Goal: Task Accomplishment & Management: Manage account settings

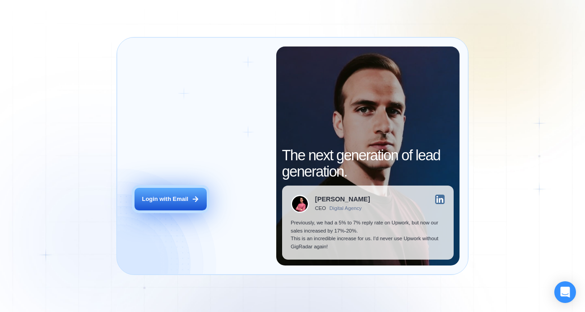
click at [160, 195] on div "Login with Email" at bounding box center [165, 199] width 46 height 8
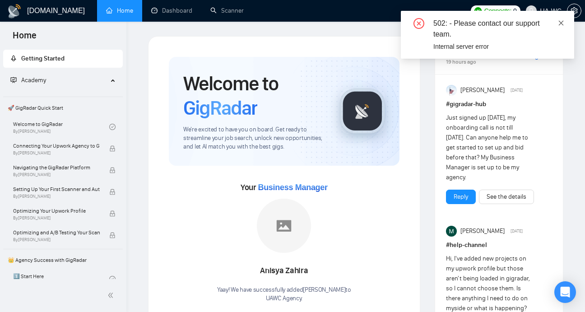
click at [562, 22] on icon "close" at bounding box center [560, 22] width 5 height 5
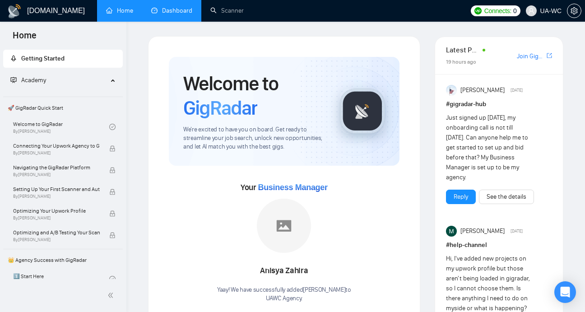
click at [182, 12] on link "Dashboard" at bounding box center [171, 11] width 41 height 8
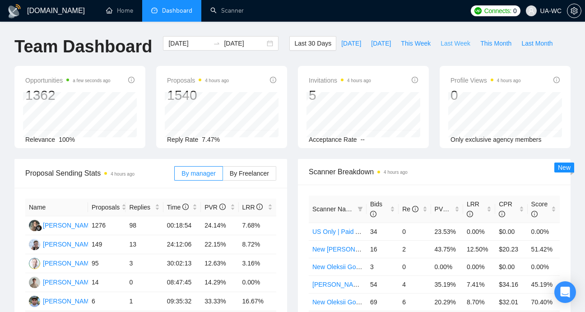
click at [462, 43] on span "Last Week" at bounding box center [455, 43] width 30 height 10
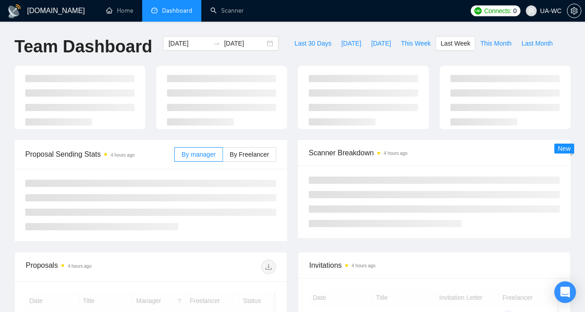
type input "[DATE]"
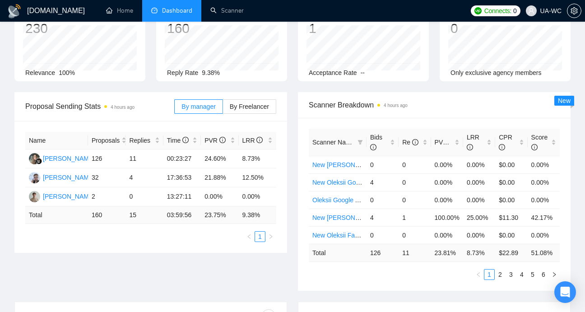
scroll to position [69, 0]
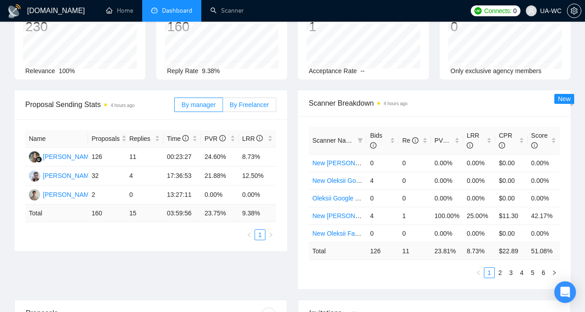
click at [249, 105] on span "By Freelancer" at bounding box center [249, 104] width 39 height 7
click at [223, 107] on input "By Freelancer" at bounding box center [223, 107] width 0 height 0
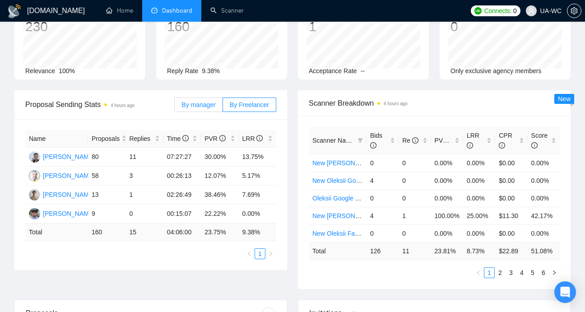
click at [190, 109] on label "By manager" at bounding box center [198, 104] width 48 height 14
click at [175, 107] on input "By manager" at bounding box center [175, 107] width 0 height 0
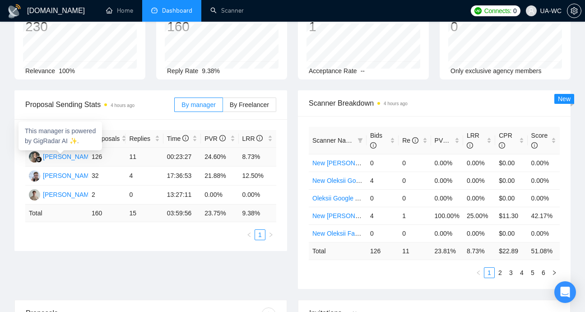
click at [57, 157] on div "[PERSON_NAME]" at bounding box center [69, 157] width 52 height 10
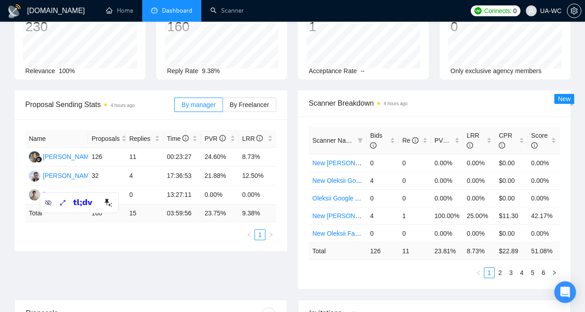
drag, startPoint x: 66, startPoint y: 198, endPoint x: 62, endPoint y: 270, distance: 71.9
click at [62, 243] on body "[DOMAIN_NAME] Home Dashboard Scanner Connects: 0 UA-WC Team Dashboard [DATE] [D…" at bounding box center [292, 87] width 585 height 312
click at [246, 104] on span "By Freelancer" at bounding box center [249, 104] width 39 height 7
click at [223, 107] on input "By Freelancer" at bounding box center [223, 107] width 0 height 0
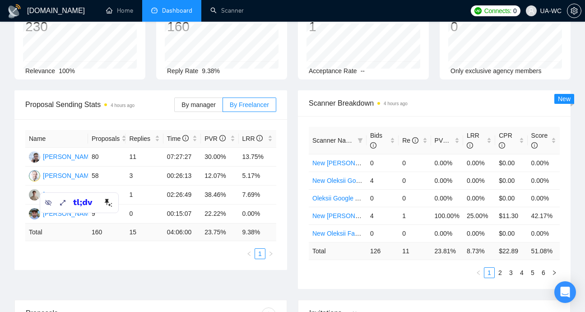
drag, startPoint x: 67, startPoint y: 202, endPoint x: 49, endPoint y: 281, distance: 81.0
click at [49, 243] on body "[DOMAIN_NAME] Home Dashboard Scanner Connects: 0 UA-WC Team Dashboard [DATE] [D…" at bounding box center [292, 87] width 585 height 312
drag, startPoint x: 85, startPoint y: 201, endPoint x: 66, endPoint y: 358, distance: 158.6
click at [66, 243] on html "[DOMAIN_NAME] Home Dashboard Scanner Connects: 0 UA-WC Team Dashboard [DATE] [D…" at bounding box center [292, 87] width 585 height 312
drag, startPoint x: 60, startPoint y: 223, endPoint x: 49, endPoint y: 325, distance: 102.5
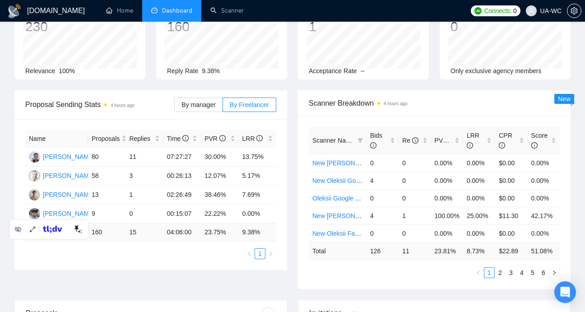
click at [49, 243] on html "[DOMAIN_NAME] Home Dashboard Scanner Connects: 0 UA-WC Team Dashboard [DATE] [D…" at bounding box center [292, 87] width 585 height 312
drag, startPoint x: 52, startPoint y: 228, endPoint x: 75, endPoint y: 104, distance: 126.1
click at [75, 103] on body "[DOMAIN_NAME] Home Dashboard Scanner Connects: 0 UA-WC Team Dashboard [DATE] [D…" at bounding box center [292, 87] width 585 height 312
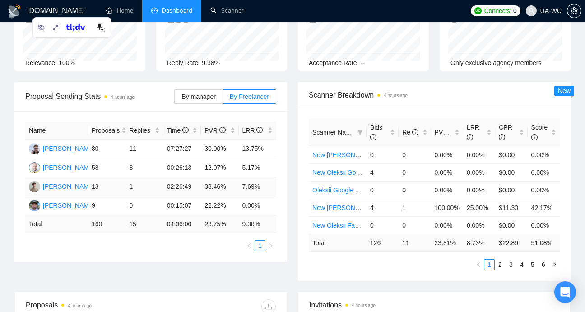
scroll to position [80, 0]
